Goal: Navigation & Orientation: Go to known website

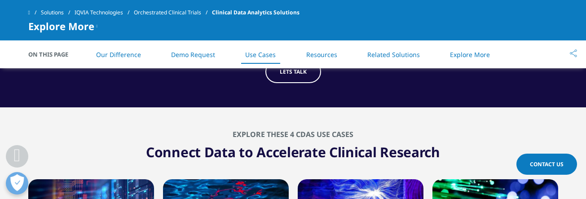
scroll to position [1985, 0]
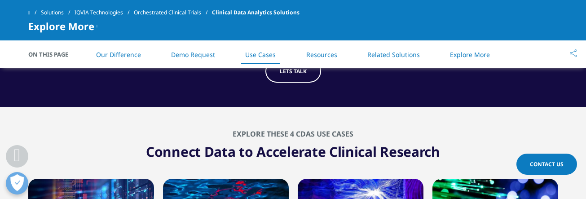
click at [300, 71] on span "LETS TALK" at bounding box center [293, 71] width 27 height 8
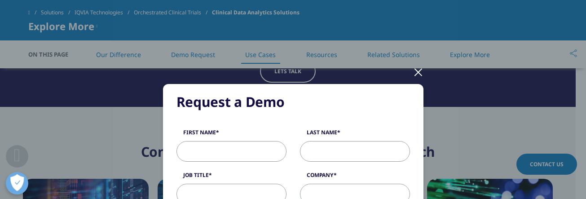
click at [390, 73] on div at bounding box center [418, 71] width 10 height 25
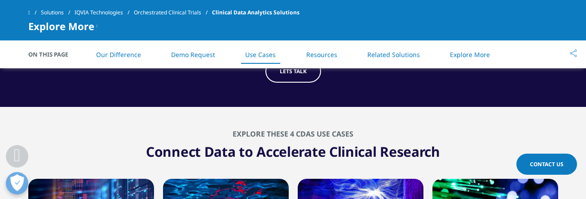
click at [35, 13] on link at bounding box center [34, 12] width 13 height 16
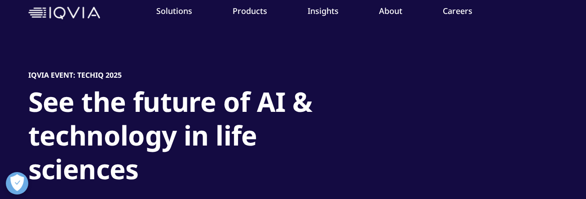
scroll to position [67, 0]
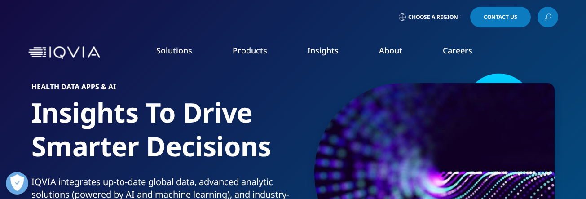
click at [437, 17] on span "Choose a Region" at bounding box center [433, 16] width 50 height 7
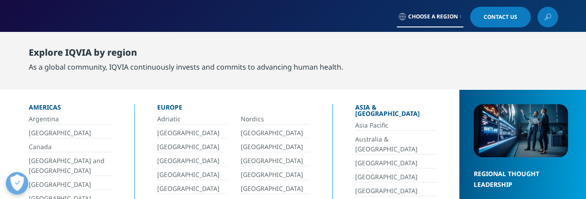
click at [40, 132] on link "[GEOGRAPHIC_DATA]" at bounding box center [70, 133] width 83 height 10
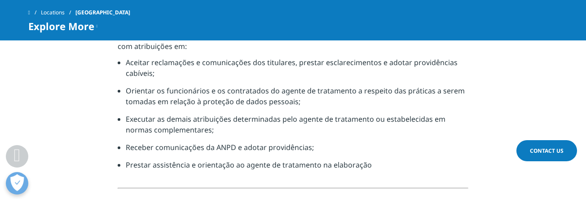
scroll to position [1010, 0]
